Goal: Transaction & Acquisition: Subscribe to service/newsletter

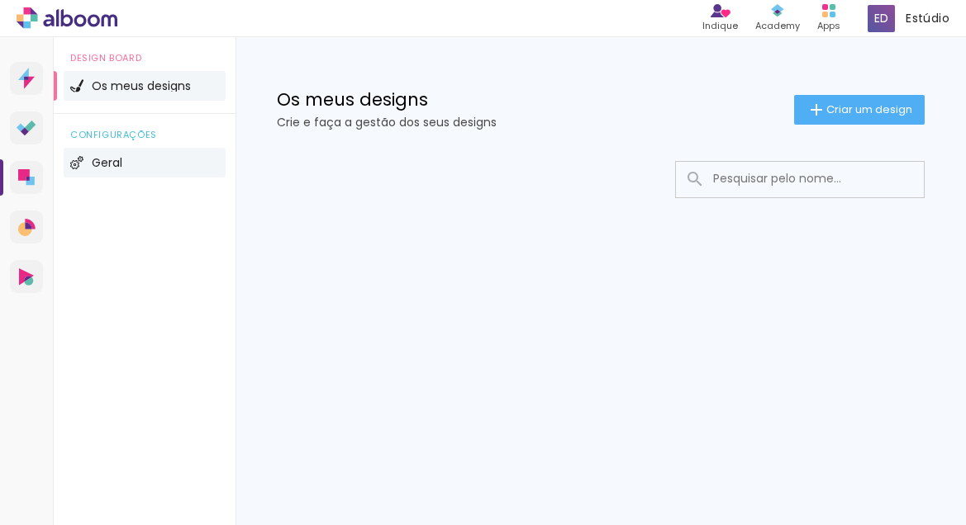
click at [116, 158] on span "Geral" at bounding box center [107, 163] width 31 height 12
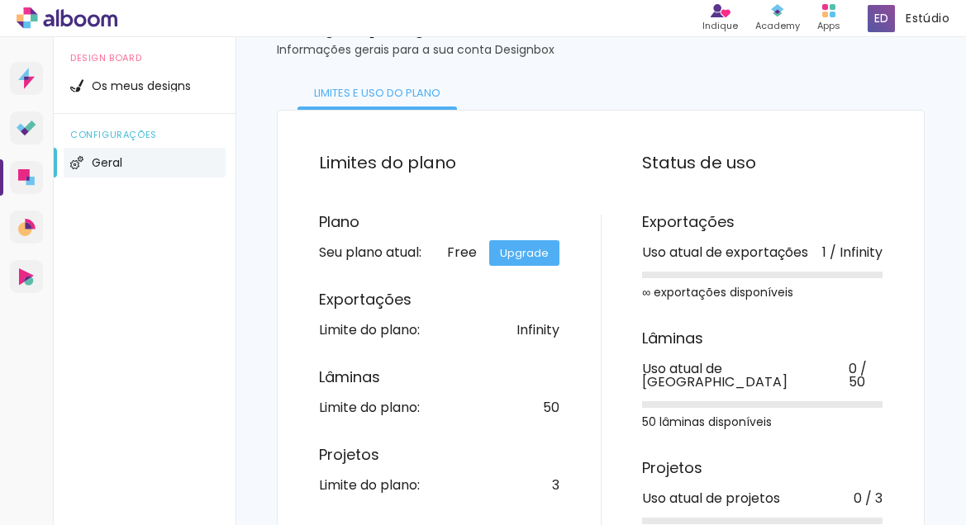
scroll to position [121, 0]
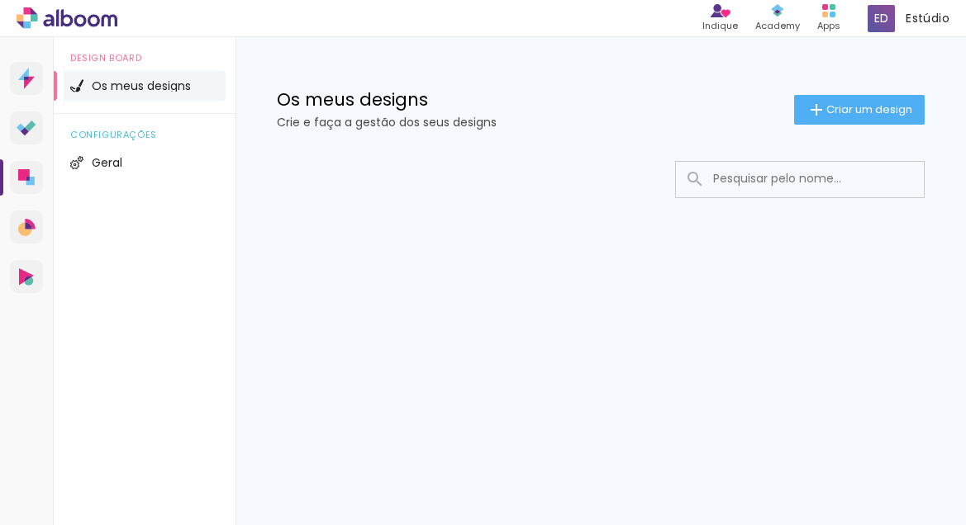
click at [97, 22] on icon at bounding box center [94, 20] width 12 height 12
click at [28, 126] on icon at bounding box center [30, 126] width 11 height 11
click at [920, 29] on div "Estúdio [PERSON_NAME]" at bounding box center [908, 18] width 95 height 32
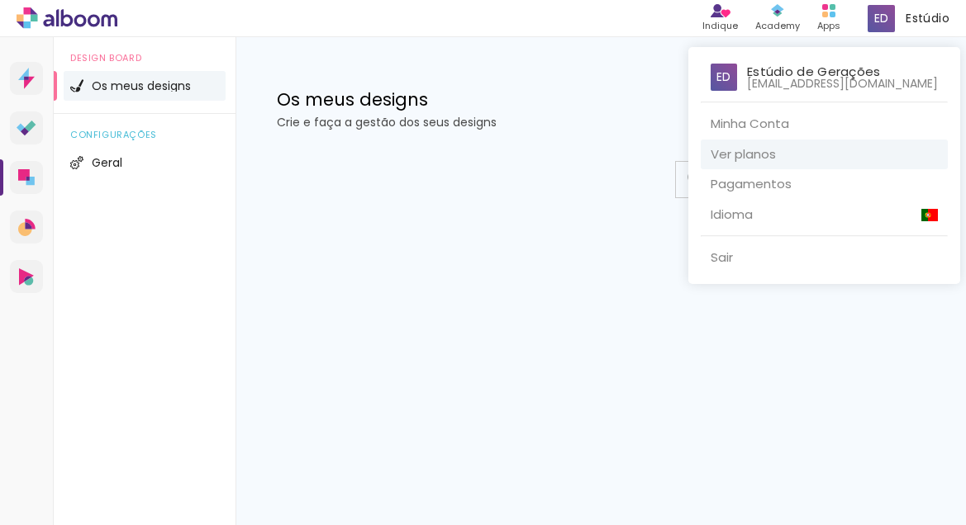
click at [735, 162] on link "Ver planos" at bounding box center [823, 155] width 247 height 31
